Goal: Navigation & Orientation: Find specific page/section

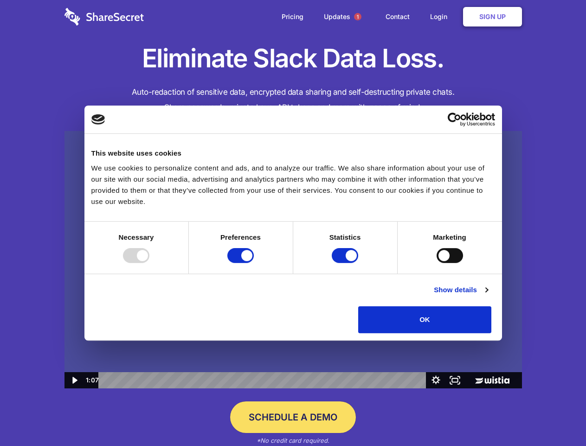
click at [293, 223] on img at bounding box center [294, 260] width 458 height 258
click at [149, 263] on div at bounding box center [136, 255] width 26 height 15
click at [254, 263] on input "Preferences" at bounding box center [240, 255] width 26 height 15
checkbox input "false"
click at [346, 263] on input "Statistics" at bounding box center [345, 255] width 26 height 15
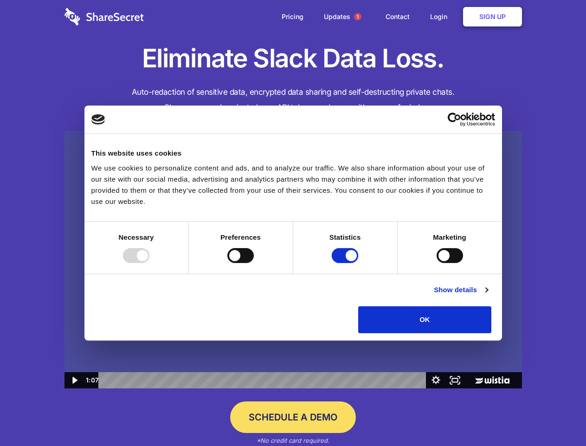
checkbox input "false"
click at [437, 263] on input "Marketing" at bounding box center [450, 255] width 26 height 15
checkbox input "true"
click at [488, 295] on link "Show details" at bounding box center [461, 289] width 54 height 11
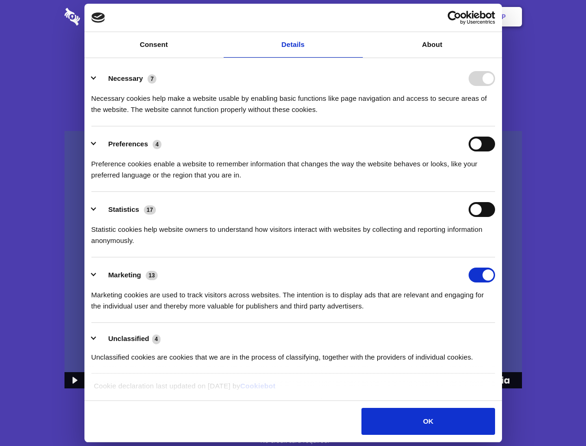
click at [495, 126] on li "Necessary 7 Necessary cookies help make a website usable by enabling basic func…" at bounding box center [293, 93] width 404 height 65
click at [357, 17] on span "1" at bounding box center [357, 16] width 7 height 7
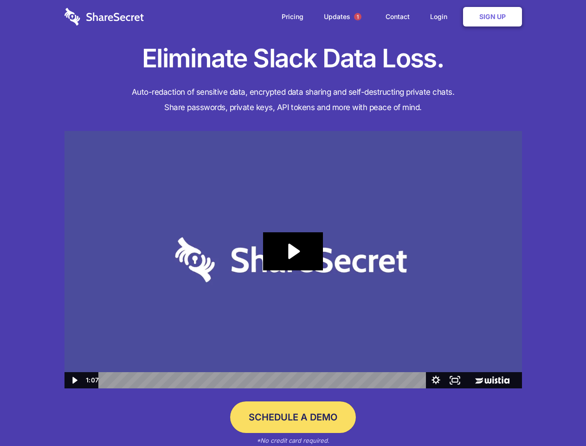
click at [293, 260] on icon "Play Video: Sharesecret Slack Extension" at bounding box center [292, 251] width 59 height 38
